Goal: Task Accomplishment & Management: Use online tool/utility

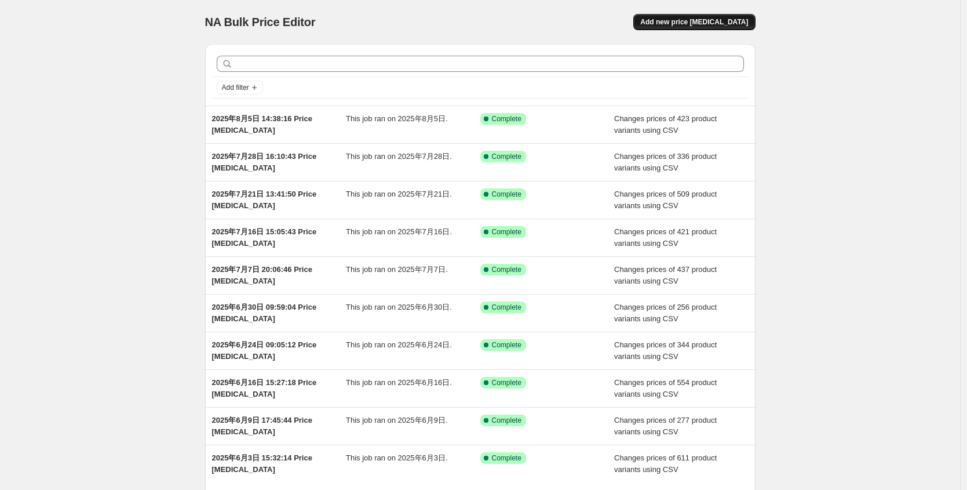
click at [720, 27] on button "Add new price [MEDICAL_DATA]" at bounding box center [694, 22] width 122 height 16
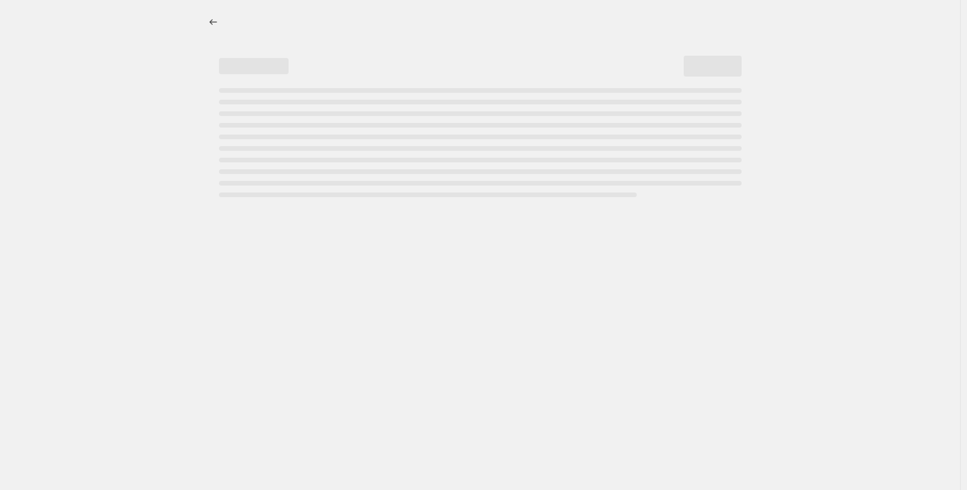
select select "percentage"
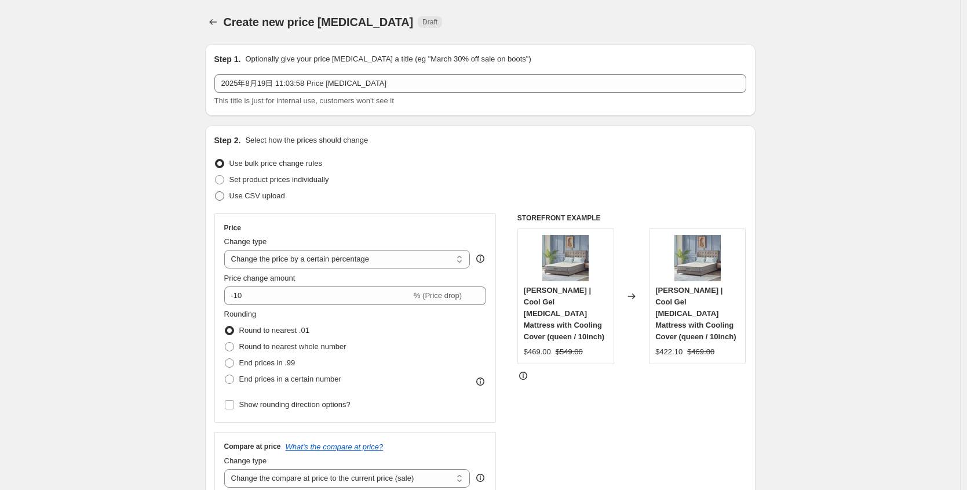
click at [271, 198] on span "Use CSV upload" at bounding box center [257, 195] width 56 height 9
click at [216, 192] on input "Use CSV upload" at bounding box center [215, 191] width 1 height 1
radio input "true"
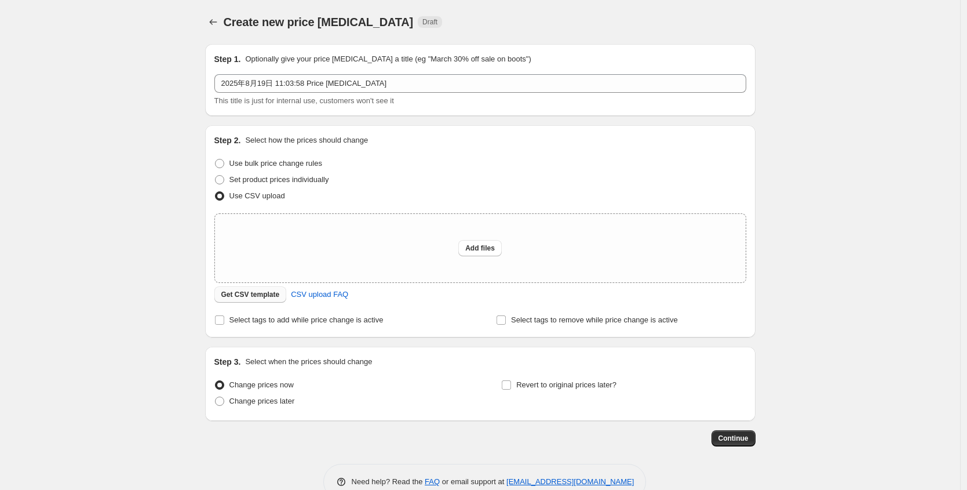
click at [278, 290] on span "Get CSV template" at bounding box center [250, 294] width 59 height 9
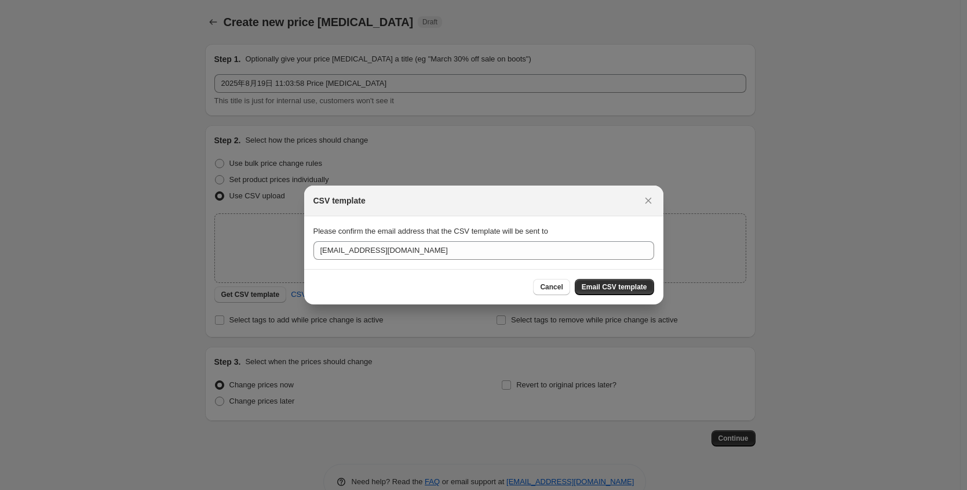
click at [618, 293] on button "Email CSV template" at bounding box center [614, 287] width 79 height 16
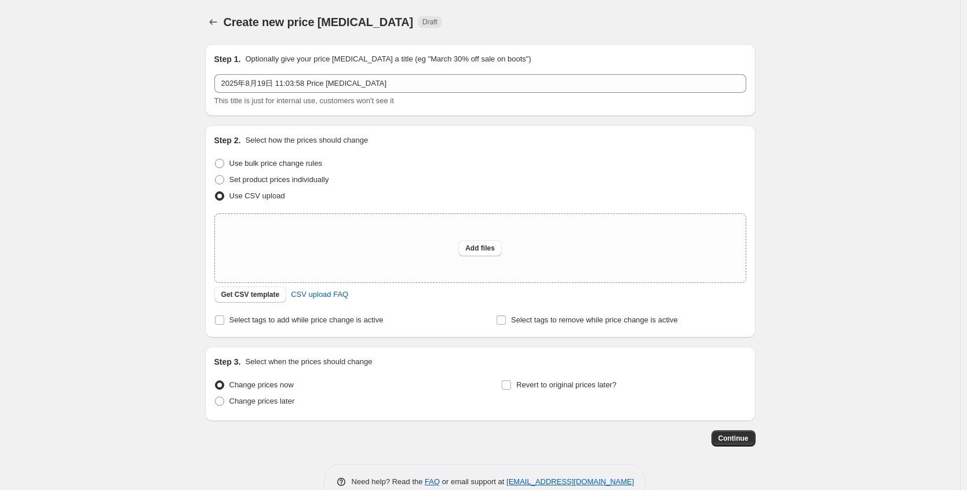
click at [37, 100] on div "Create new price [MEDICAL_DATA]. This page is ready Create new price [MEDICAL_D…" at bounding box center [480, 258] width 960 height 517
